Goal: Task Accomplishment & Management: Manage account settings

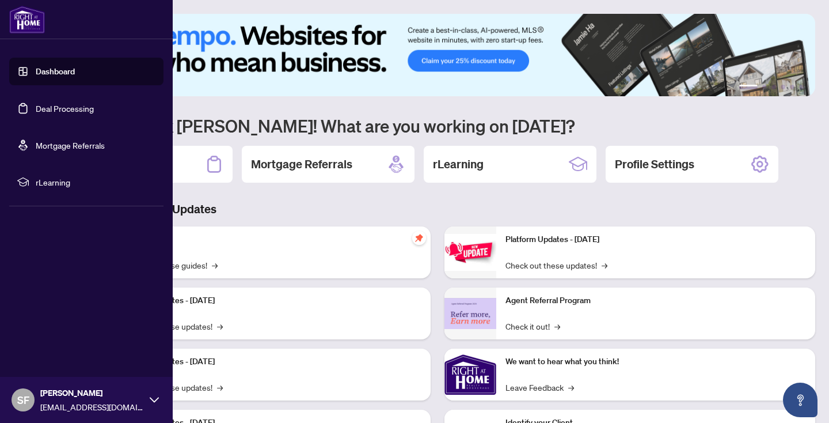
click at [45, 107] on link "Deal Processing" at bounding box center [65, 108] width 58 height 10
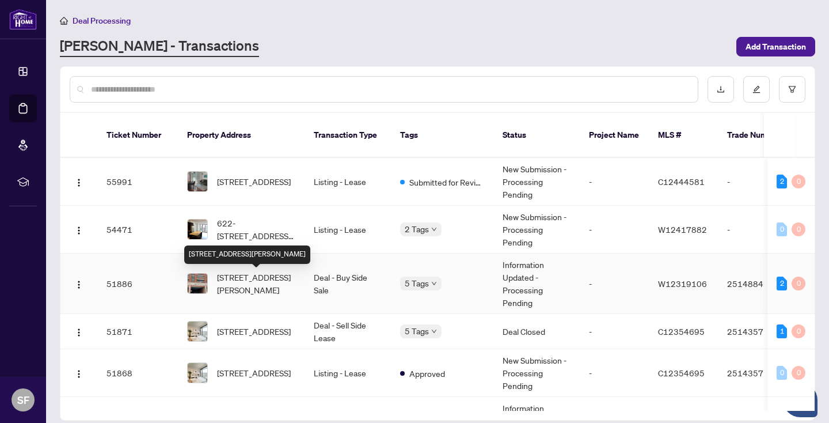
click at [259, 280] on span "[STREET_ADDRESS][PERSON_NAME]" at bounding box center [256, 283] width 78 height 25
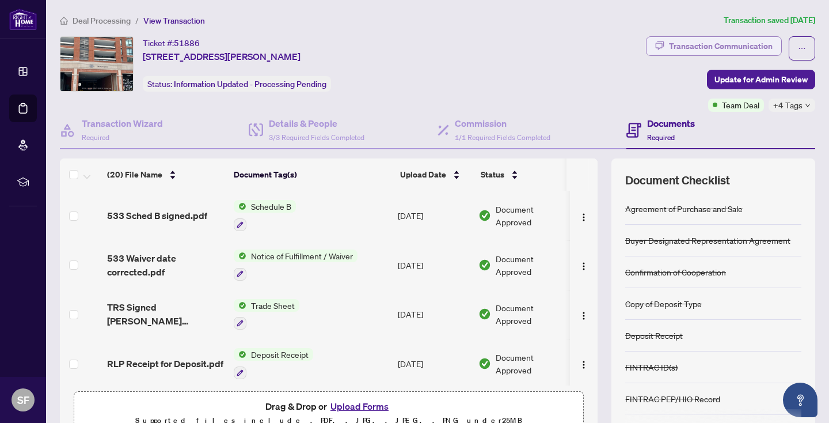
click at [700, 42] on div "Transaction Communication" at bounding box center [721, 46] width 104 height 18
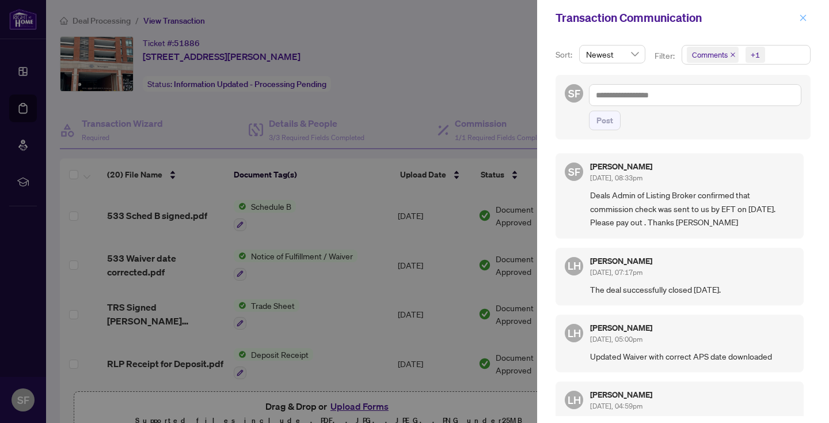
click at [805, 16] on icon "close" at bounding box center [803, 18] width 8 height 8
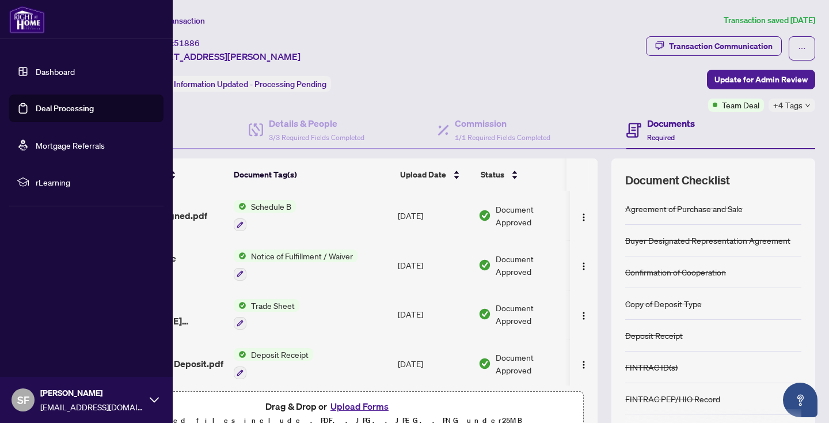
click at [94, 107] on link "Deal Processing" at bounding box center [65, 108] width 58 height 10
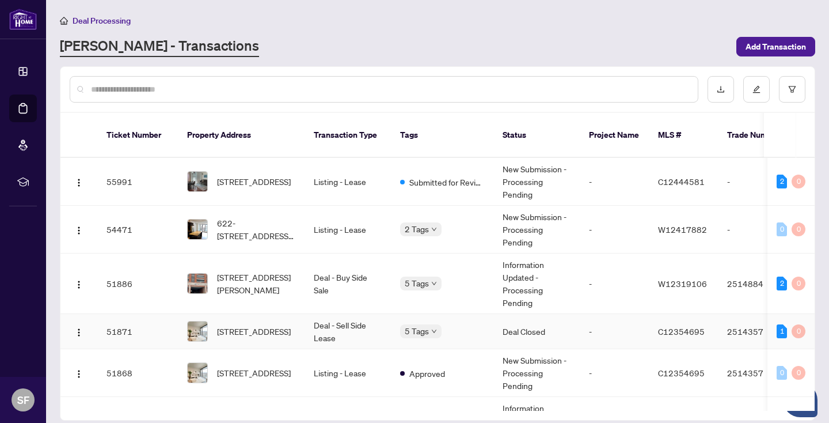
scroll to position [67, 0]
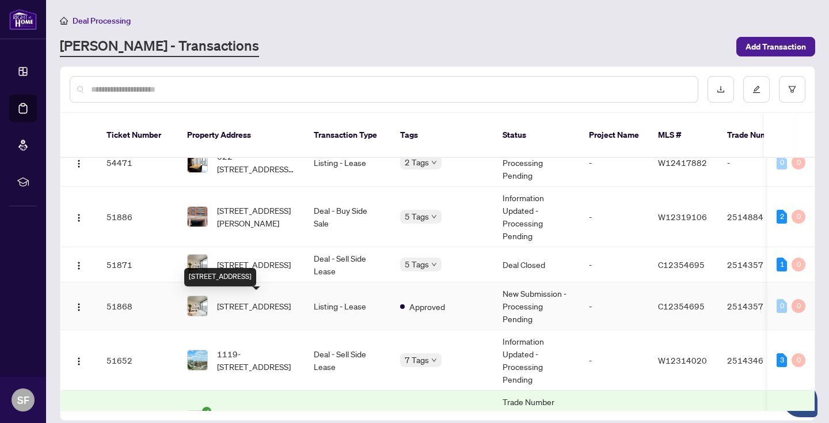
click at [265, 299] on span "[STREET_ADDRESS]" at bounding box center [254, 305] width 74 height 13
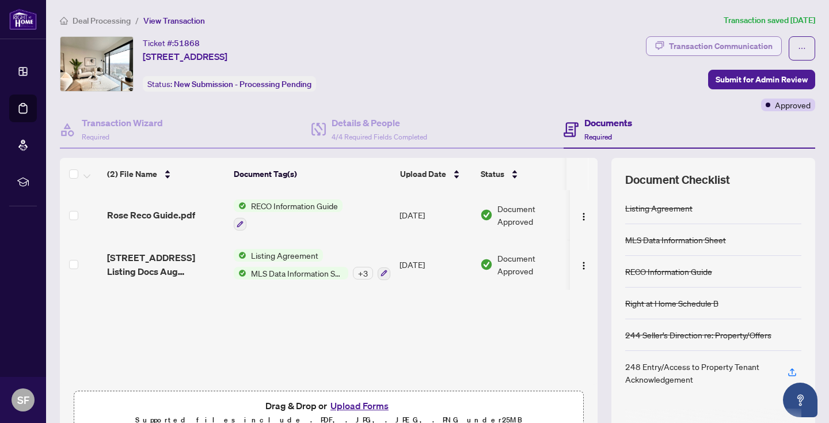
click at [733, 44] on div "Transaction Communication" at bounding box center [721, 46] width 104 height 18
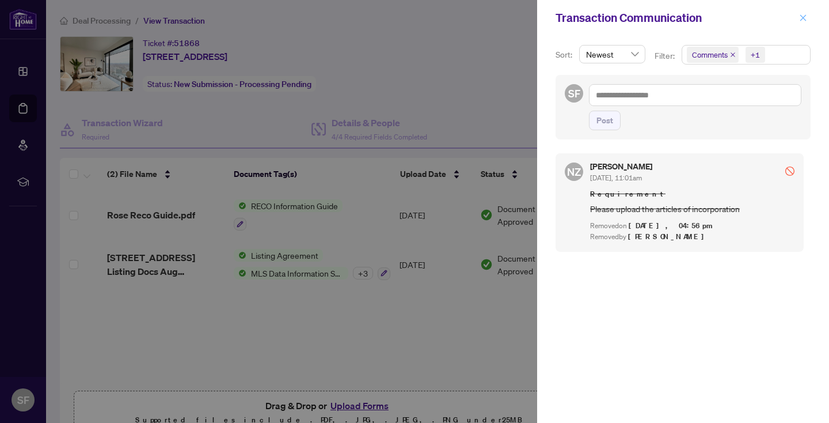
click at [804, 17] on icon "close" at bounding box center [803, 18] width 8 height 8
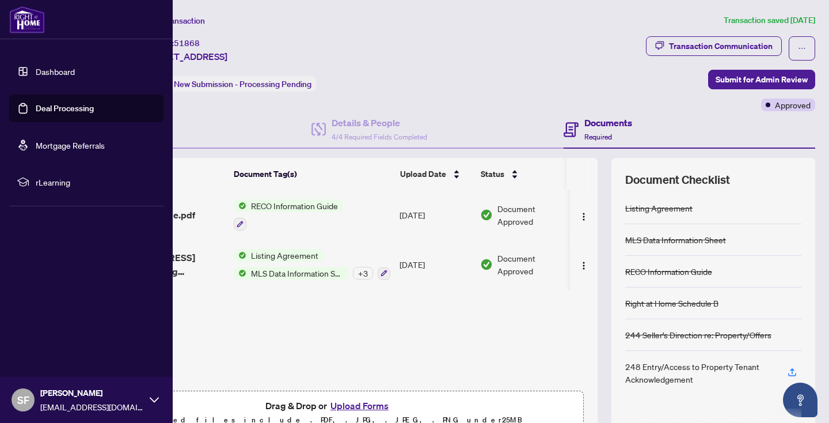
click at [79, 104] on link "Deal Processing" at bounding box center [65, 108] width 58 height 10
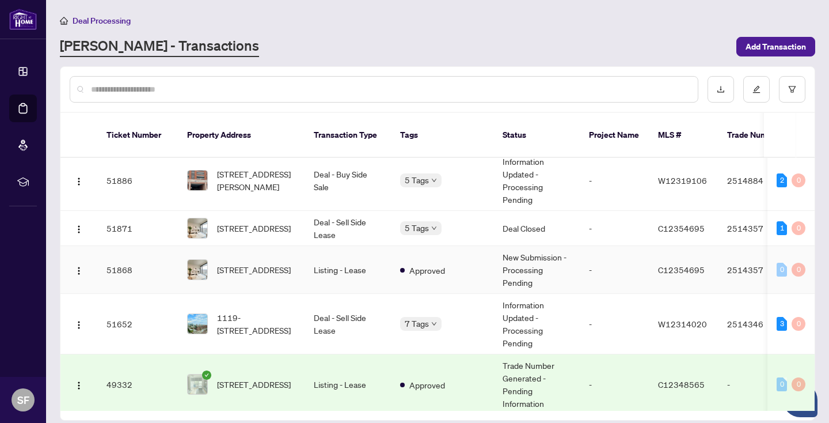
scroll to position [101, 0]
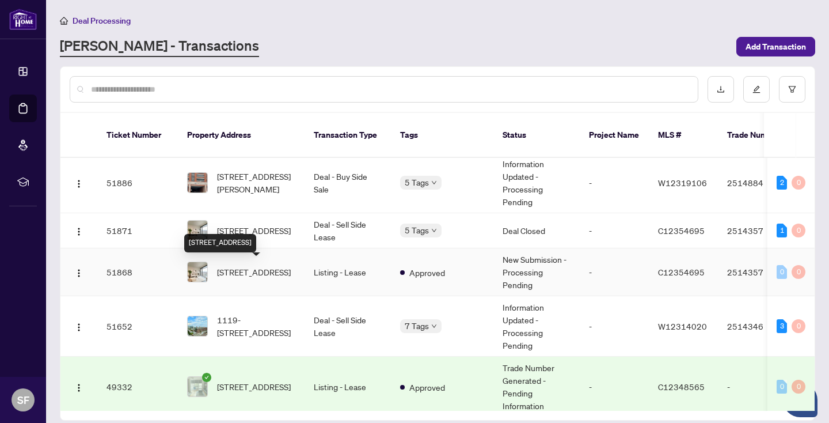
click at [254, 274] on span "[STREET_ADDRESS]" at bounding box center [254, 271] width 74 height 13
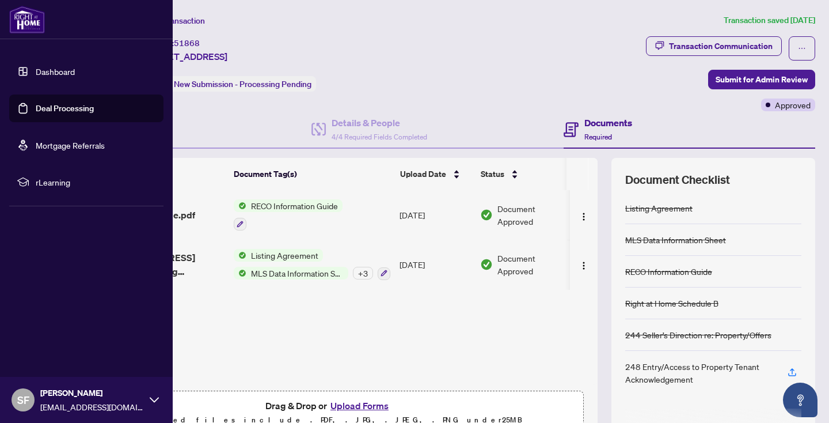
click at [88, 104] on link "Deal Processing" at bounding box center [65, 108] width 58 height 10
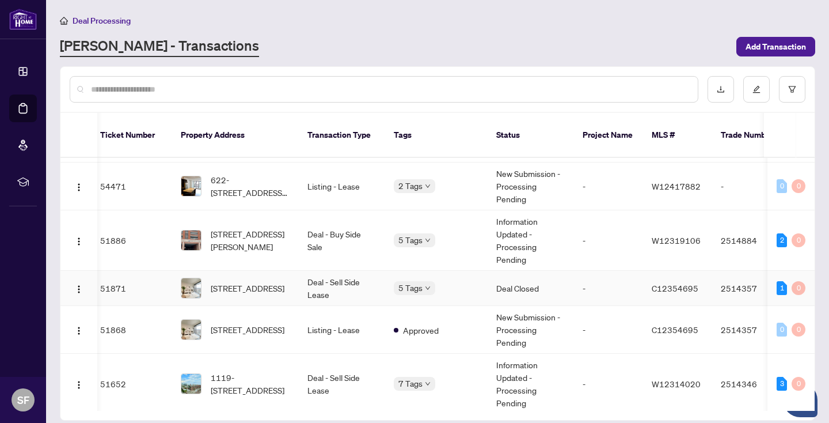
scroll to position [39, 6]
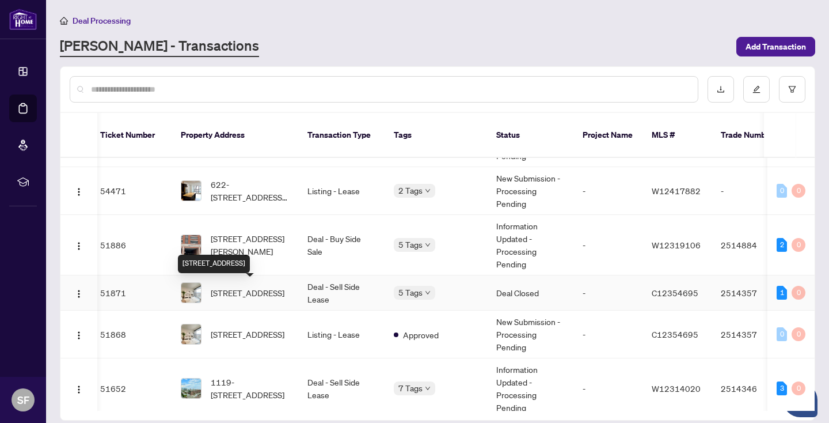
click at [269, 288] on span "[STREET_ADDRESS]" at bounding box center [248, 292] width 74 height 13
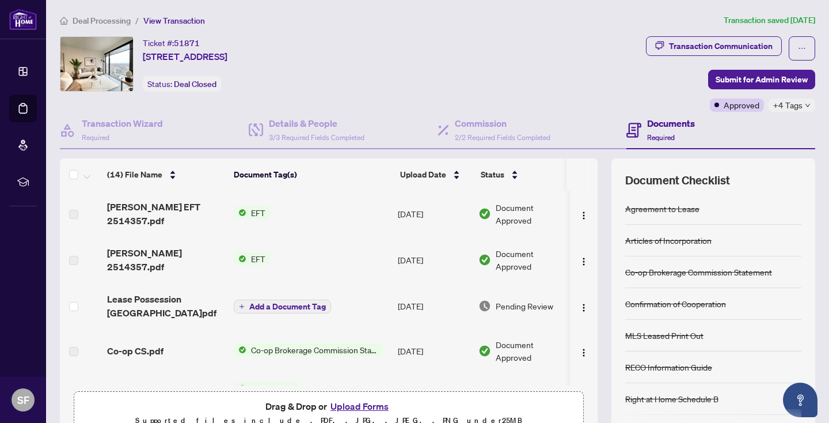
click at [257, 210] on span "EFT" at bounding box center [258, 212] width 24 height 13
click at [259, 247] on span "EFT" at bounding box center [251, 249] width 127 height 13
click at [261, 207] on span "EFT" at bounding box center [258, 212] width 24 height 13
click at [262, 208] on span "EFT" at bounding box center [258, 212] width 24 height 13
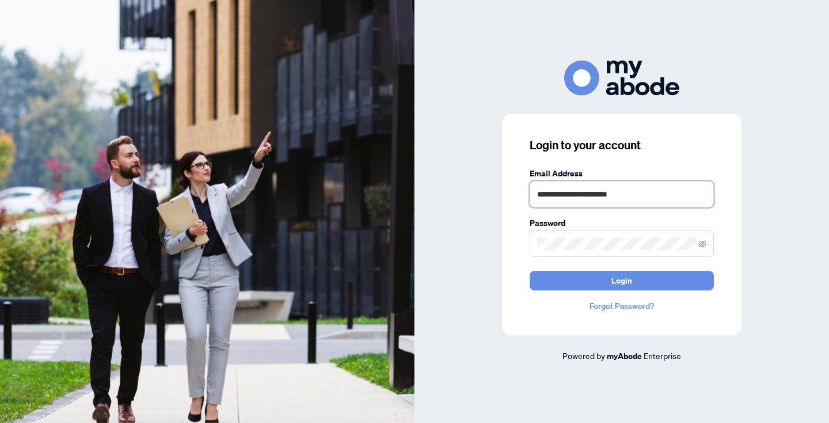
click at [662, 190] on input "**********" at bounding box center [622, 194] width 184 height 26
type input "**********"
click at [621, 287] on span "Login" at bounding box center [621, 280] width 21 height 18
